Goal: Communication & Community: Answer question/provide support

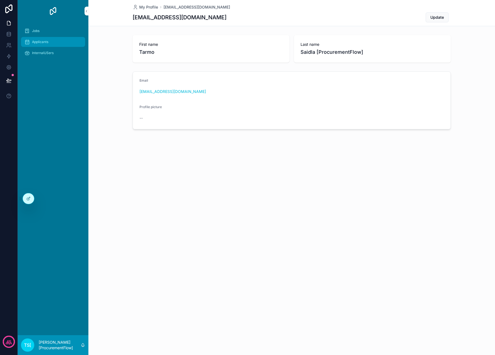
click at [48, 42] on span "Applicants" at bounding box center [40, 42] width 16 height 4
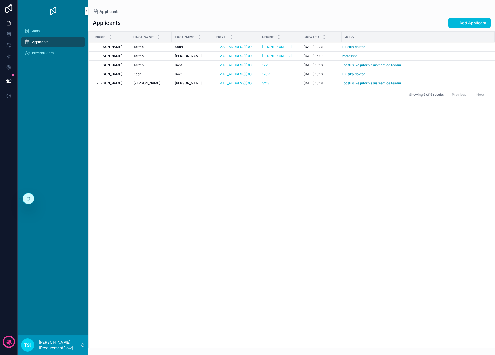
click at [159, 47] on div "[PERSON_NAME]" at bounding box center [150, 47] width 35 height 4
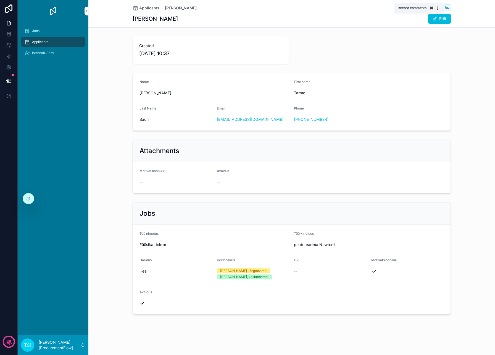
click at [448, 5] on icon "scrollable content" at bounding box center [447, 7] width 4 height 4
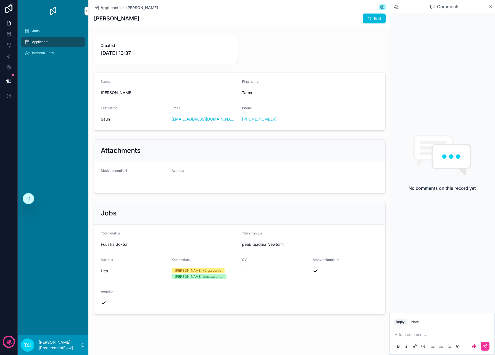
click at [413, 336] on p "scrollable content" at bounding box center [443, 335] width 97 height 6
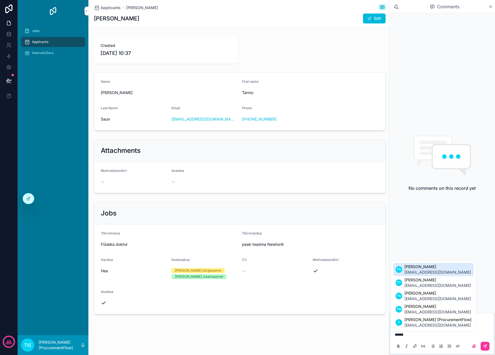
click at [445, 273] on span "[EMAIL_ADDRESS][DOMAIN_NAME]" at bounding box center [437, 273] width 67 height 6
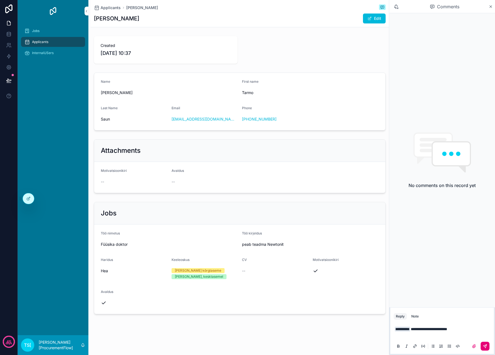
click at [485, 345] on icon "scrollable content" at bounding box center [485, 346] width 4 height 4
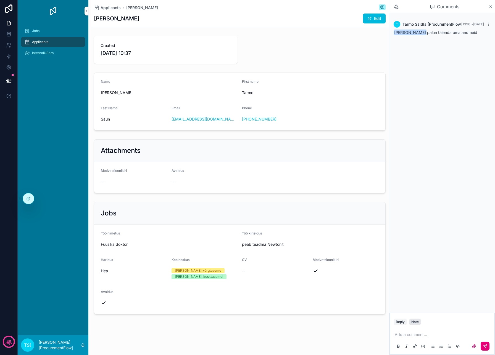
click at [418, 323] on div "Note" at bounding box center [414, 322] width 7 height 4
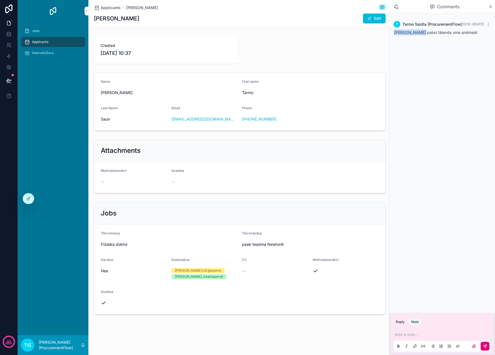
click at [415, 337] on p "scrollable content" at bounding box center [443, 335] width 97 height 6
click at [489, 349] on button "scrollable content" at bounding box center [485, 346] width 9 height 9
click at [403, 323] on button "Reply" at bounding box center [400, 322] width 13 height 7
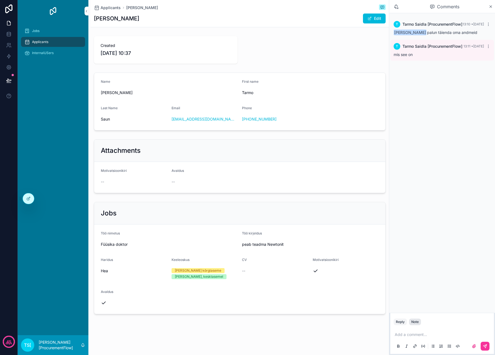
click at [414, 323] on div "Note" at bounding box center [414, 322] width 7 height 4
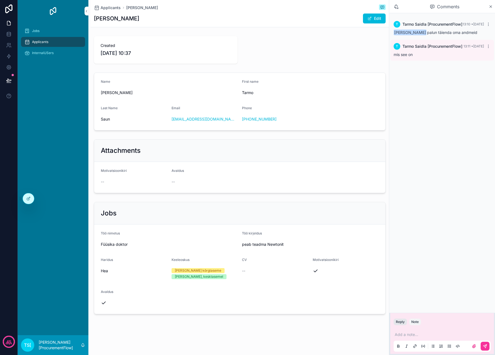
click at [400, 325] on button "Reply" at bounding box center [400, 322] width 13 height 7
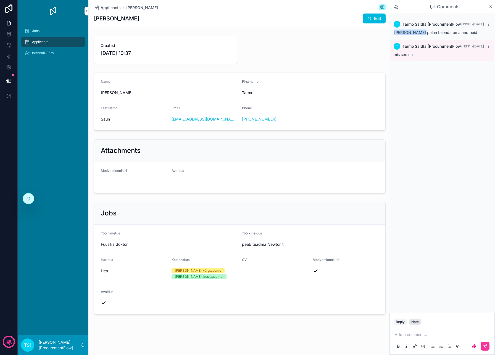
click at [413, 324] on button "Note" at bounding box center [415, 322] width 12 height 7
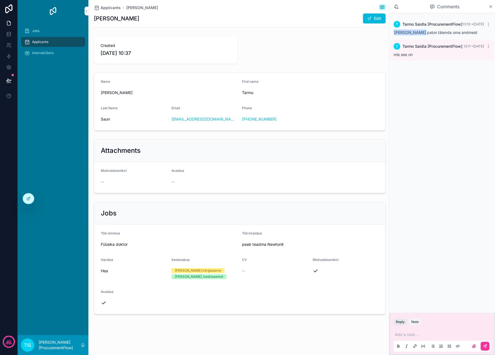
click at [399, 324] on button "Reply" at bounding box center [400, 322] width 13 height 7
